Goal: Task Accomplishment & Management: Manage account settings

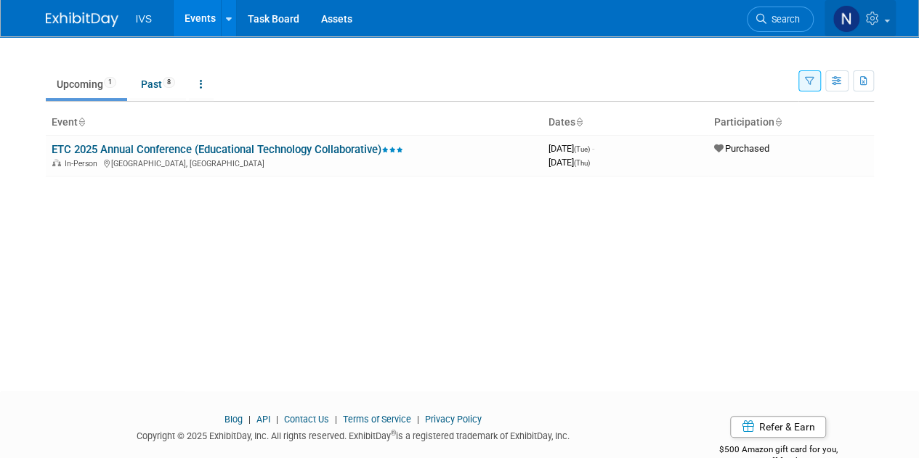
click at [879, 24] on icon at bounding box center [874, 18] width 17 height 13
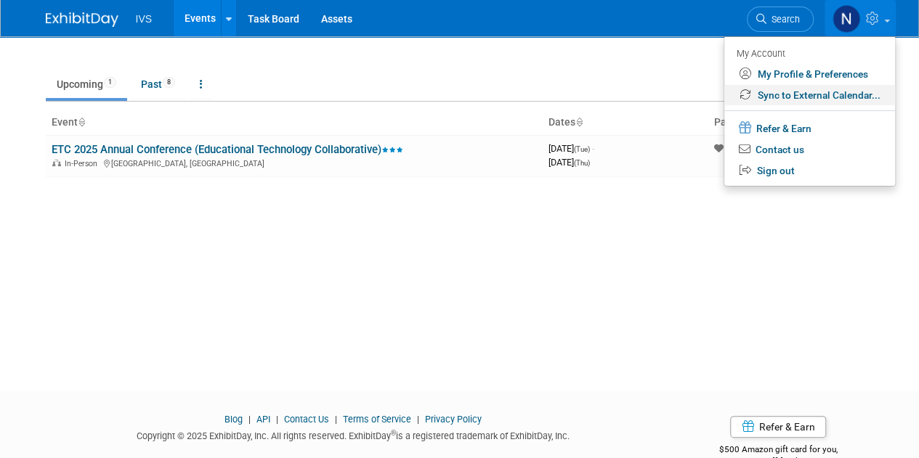
click at [793, 94] on link "Sync to External Calendar..." at bounding box center [809, 95] width 171 height 21
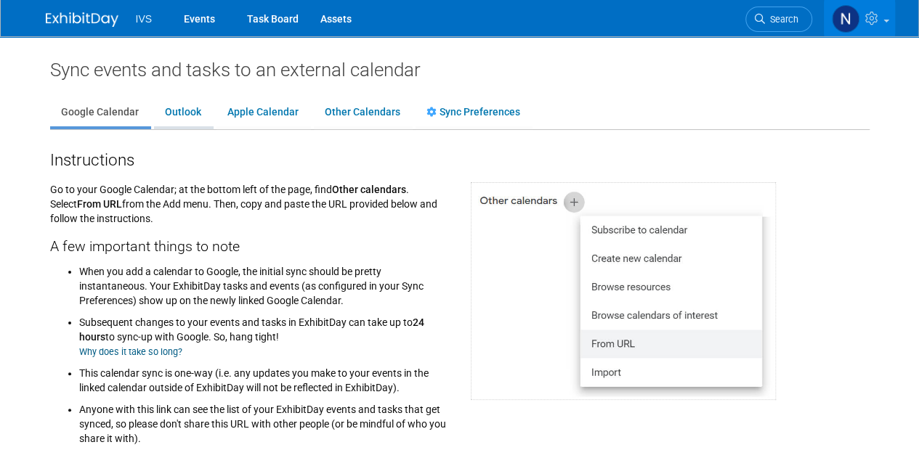
click at [195, 113] on link "Outlook" at bounding box center [183, 113] width 58 height 28
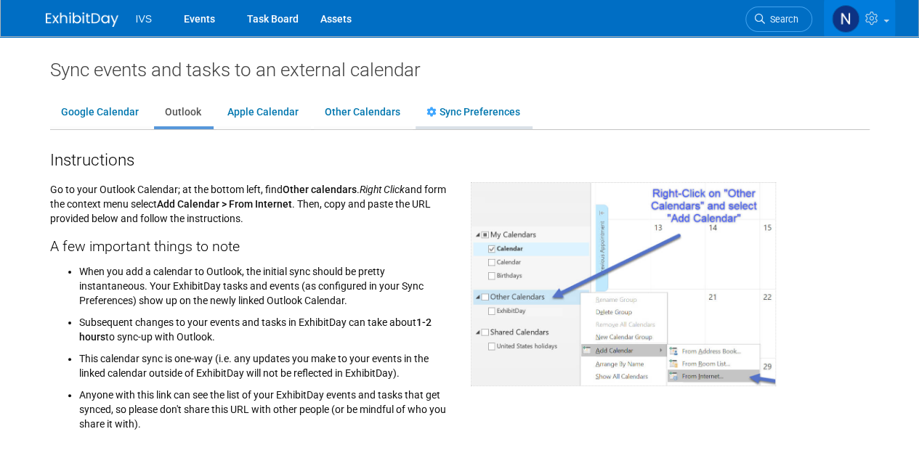
click at [464, 113] on link "Sync Preferences" at bounding box center [474, 113] width 116 height 28
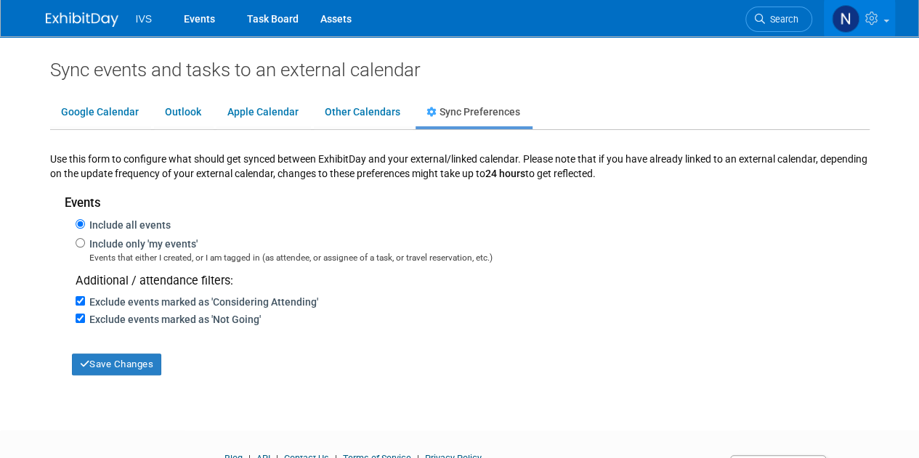
click at [131, 243] on label "Include only 'my events'" at bounding box center [141, 244] width 113 height 12
click at [85, 243] on input "Include only 'my events'" at bounding box center [80, 242] width 9 height 9
radio input "true"
click at [109, 365] on button "Save Changes" at bounding box center [117, 365] width 90 height 22
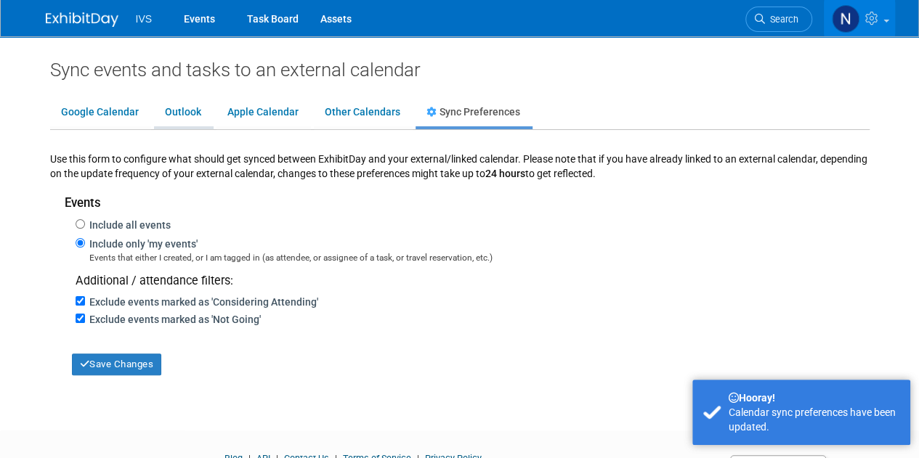
click at [163, 113] on link "Outlook" at bounding box center [183, 113] width 58 height 28
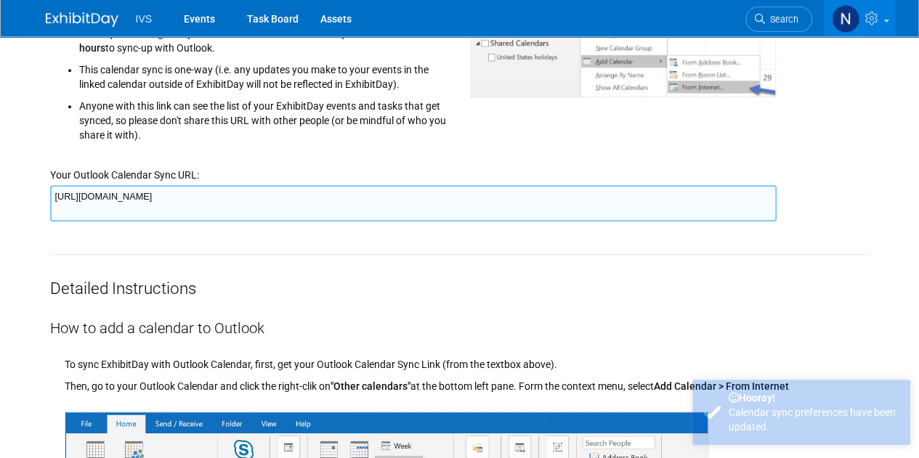
scroll to position [291, 0]
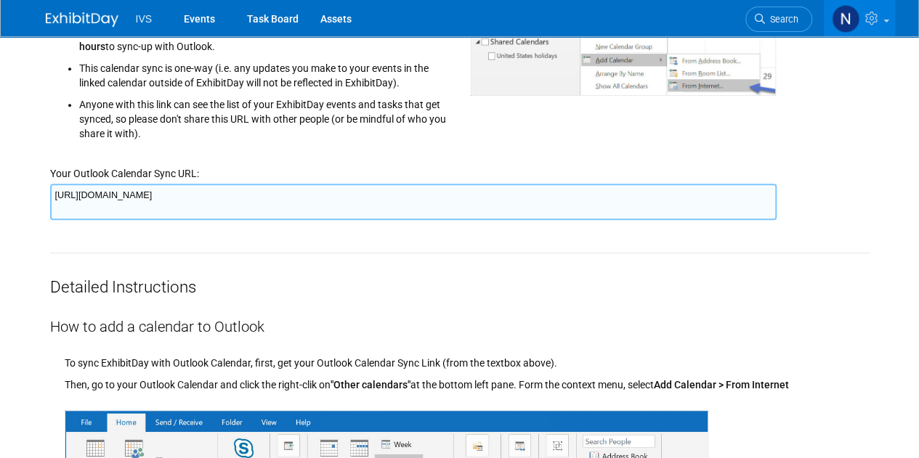
click at [71, 197] on textarea "https://www.exhibitday.com/Sync/iCal/?lt=o&uw=53431&k=ff9829ae-e85b-4cce-b4c9-c…" at bounding box center [413, 202] width 727 height 36
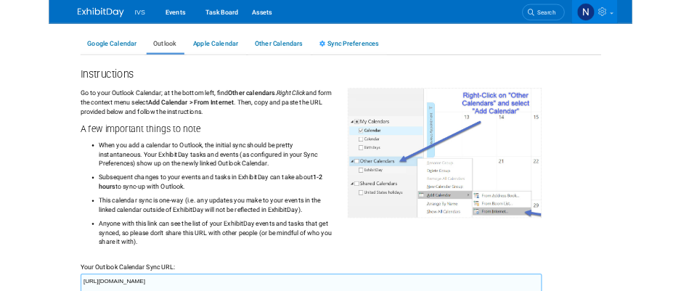
scroll to position [0, 0]
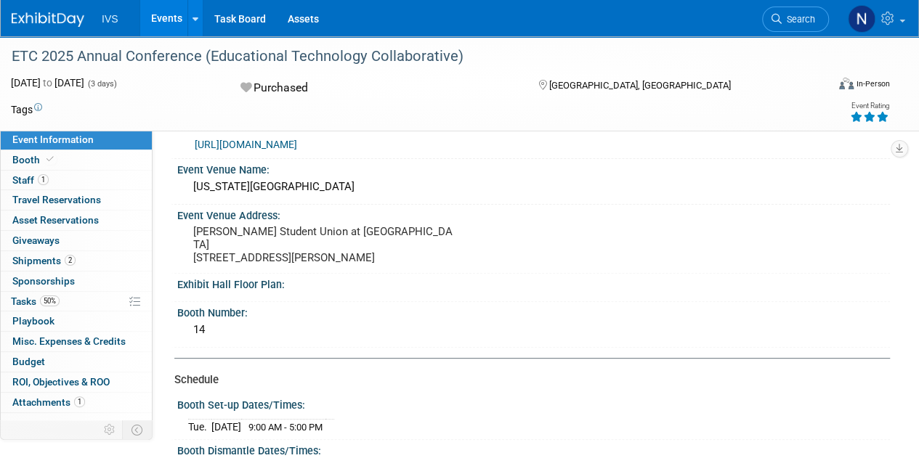
scroll to position [73, 0]
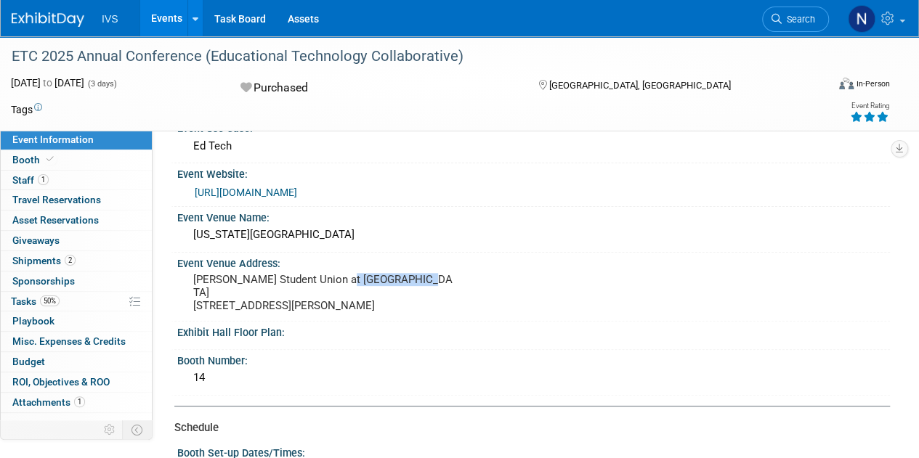
drag, startPoint x: 270, startPoint y: 290, endPoint x: 195, endPoint y: 291, distance: 74.8
click at [195, 291] on pre "[PERSON_NAME] Student Union at [GEOGRAPHIC_DATA] [STREET_ADDRESS][PERSON_NAME]" at bounding box center [325, 292] width 265 height 39
copy pre "[STREET_ADDRESS][PERSON_NAME]"
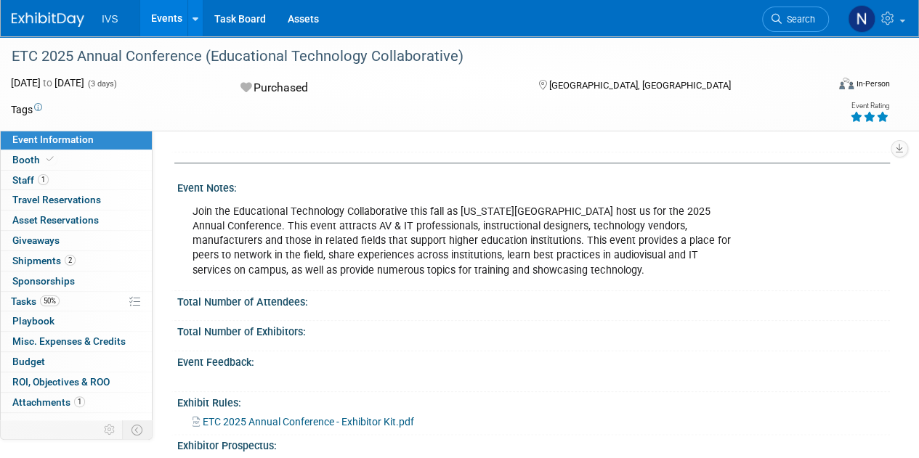
scroll to position [509, 0]
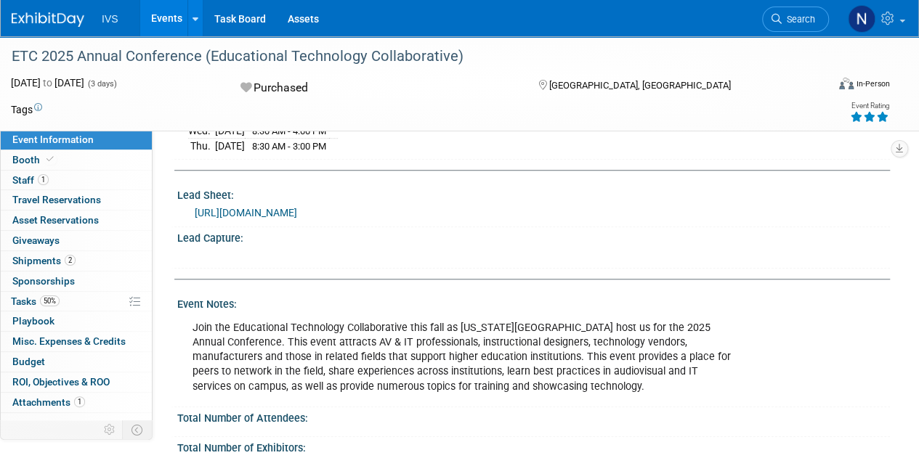
click at [282, 209] on link "[URL][DOMAIN_NAME]" at bounding box center [246, 213] width 102 height 12
